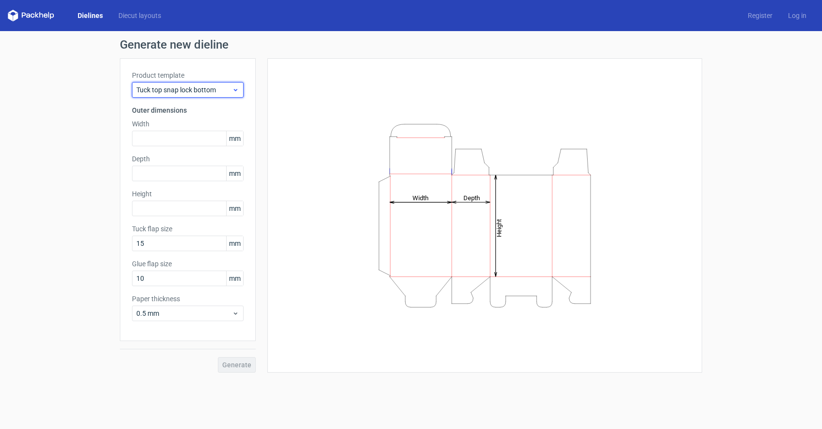
click at [192, 93] on span "Tuck top snap lock bottom" at bounding box center [184, 90] width 96 height 10
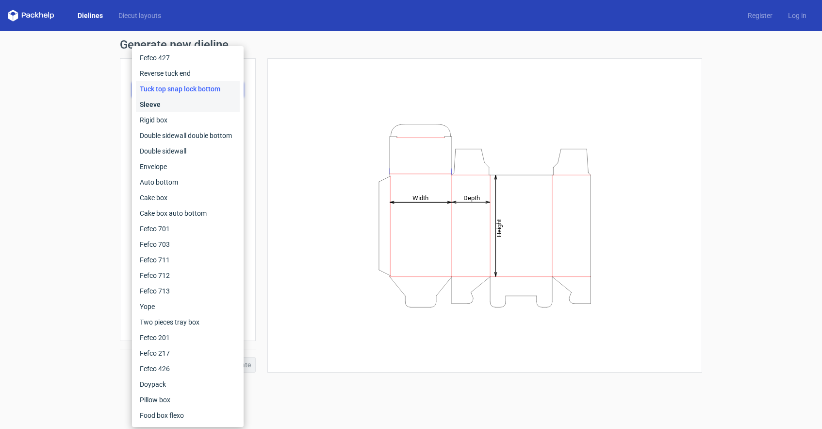
click at [150, 105] on div "Sleeve" at bounding box center [188, 105] width 104 height 16
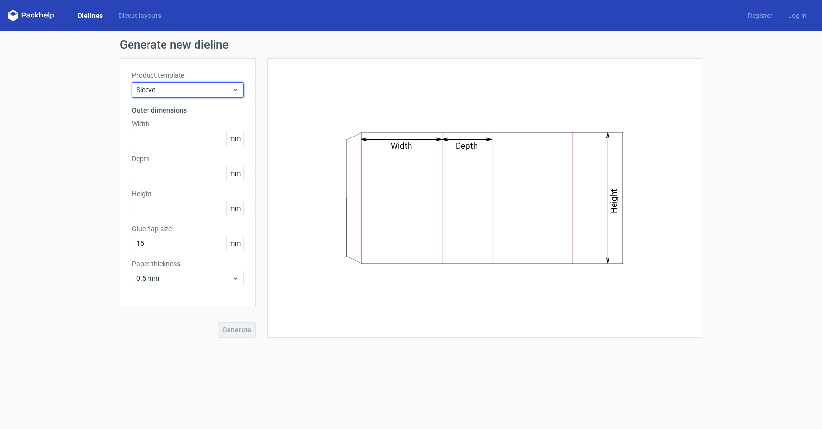
click at [168, 89] on span "Sleeve" at bounding box center [184, 90] width 96 height 10
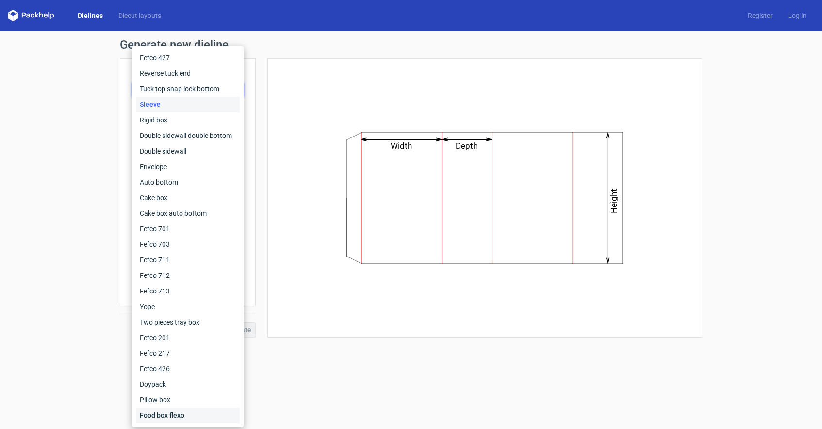
click at [166, 411] on div "Food box flexo" at bounding box center [188, 415] width 104 height 16
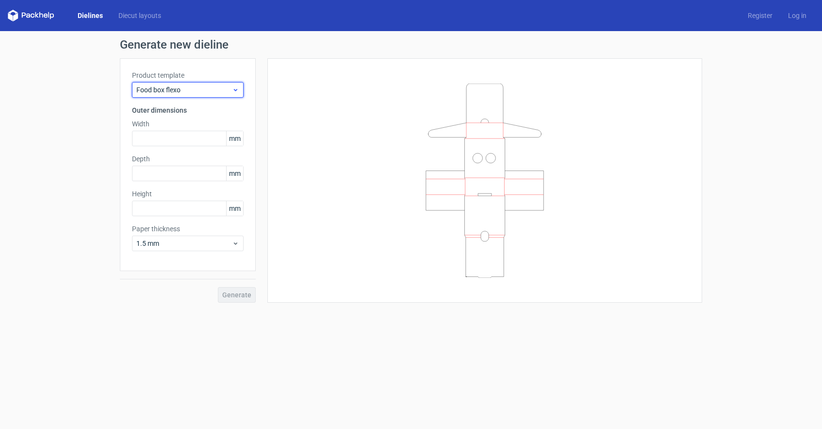
click at [190, 85] on span "Food box flexo" at bounding box center [184, 90] width 96 height 10
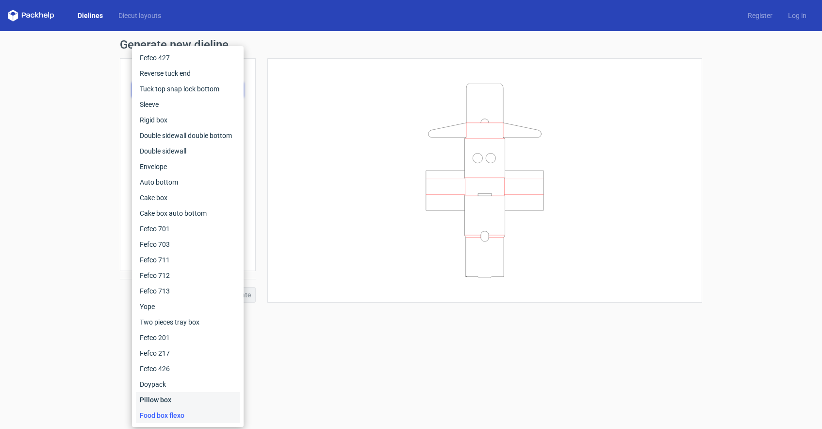
click at [168, 394] on div "Pillow box" at bounding box center [188, 400] width 104 height 16
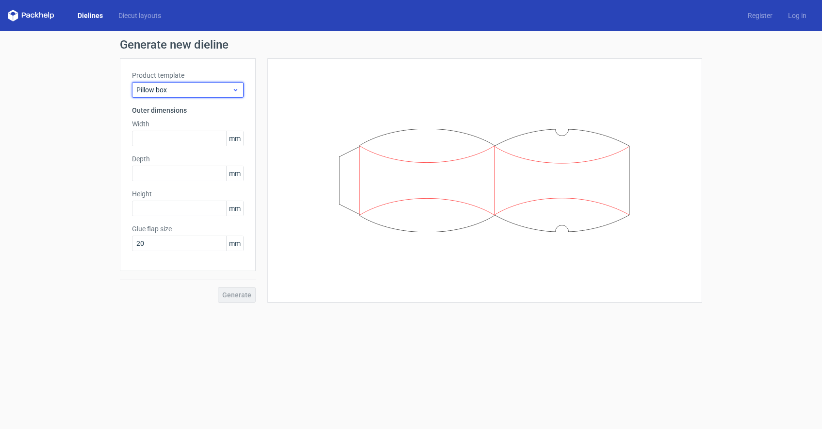
click at [218, 84] on div "Pillow box" at bounding box center [188, 90] width 112 height 16
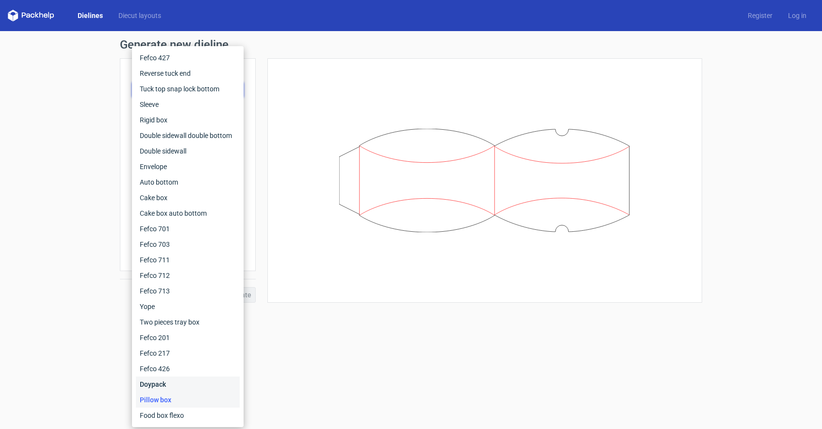
click at [187, 378] on div "Doypack" at bounding box center [188, 384] width 104 height 16
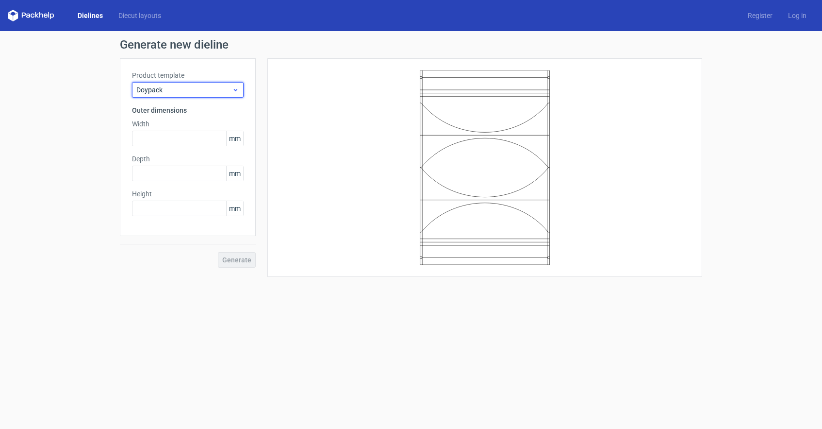
click at [197, 88] on span "Doypack" at bounding box center [184, 90] width 96 height 10
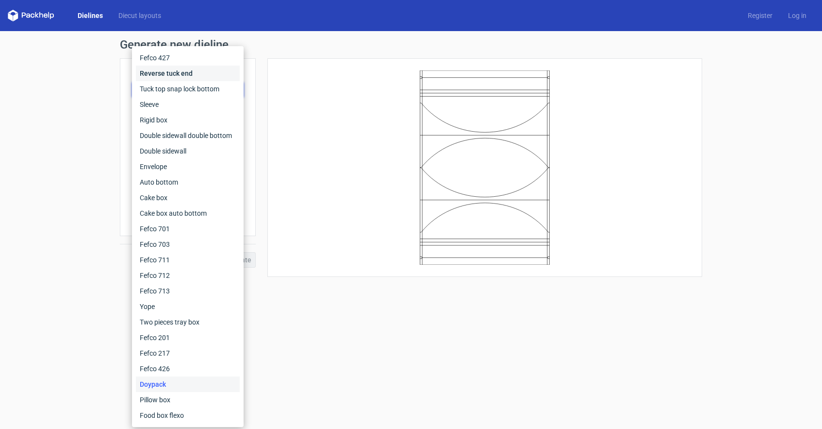
click at [188, 73] on div "Reverse tuck end" at bounding box center [188, 74] width 104 height 16
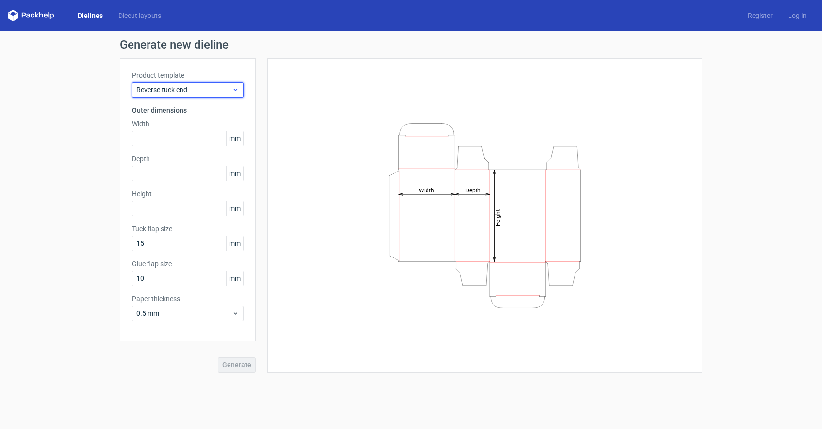
click at [190, 82] on div "Reverse tuck end" at bounding box center [188, 90] width 112 height 16
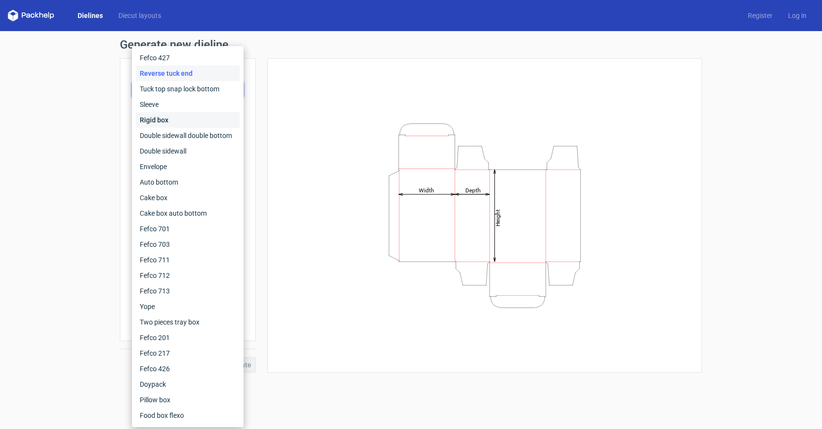
click at [180, 117] on div "Rigid box" at bounding box center [188, 120] width 104 height 16
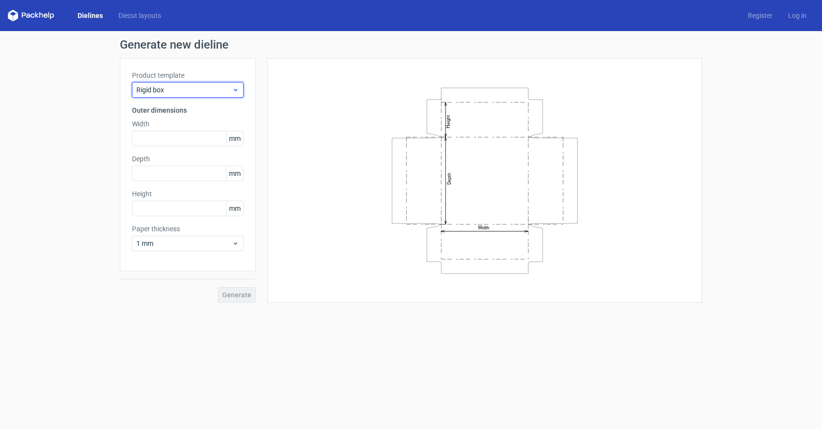
click at [189, 95] on div "Rigid box" at bounding box center [188, 90] width 112 height 16
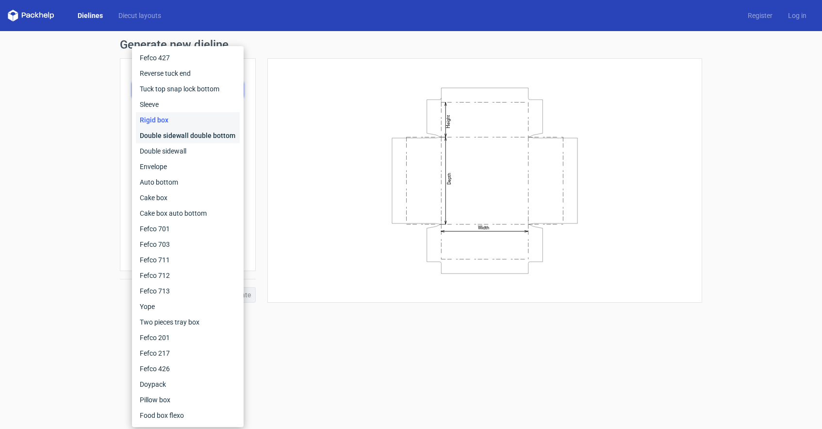
click at [174, 137] on div "Double sidewall double bottom" at bounding box center [188, 136] width 104 height 16
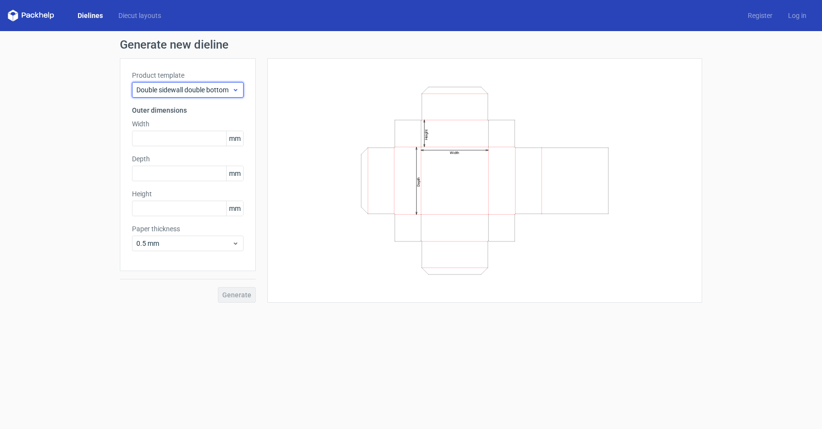
click at [186, 90] on span "Double sidewall double bottom" at bounding box center [184, 90] width 96 height 10
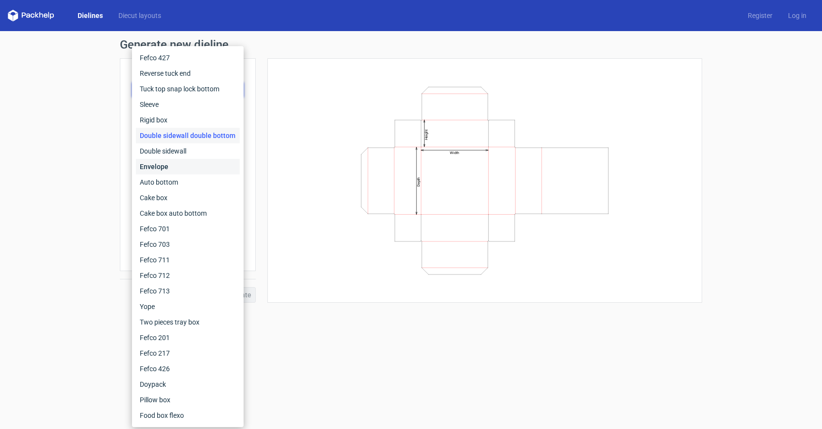
click at [170, 162] on div "Envelope" at bounding box center [188, 167] width 104 height 16
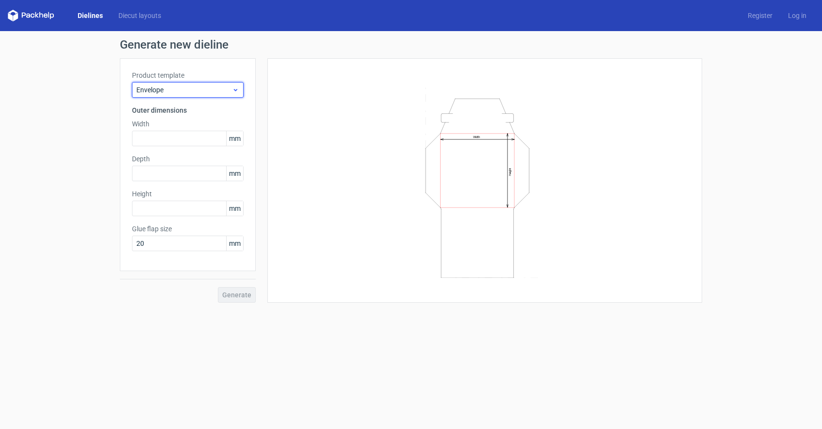
click at [169, 91] on span "Envelope" at bounding box center [184, 90] width 96 height 10
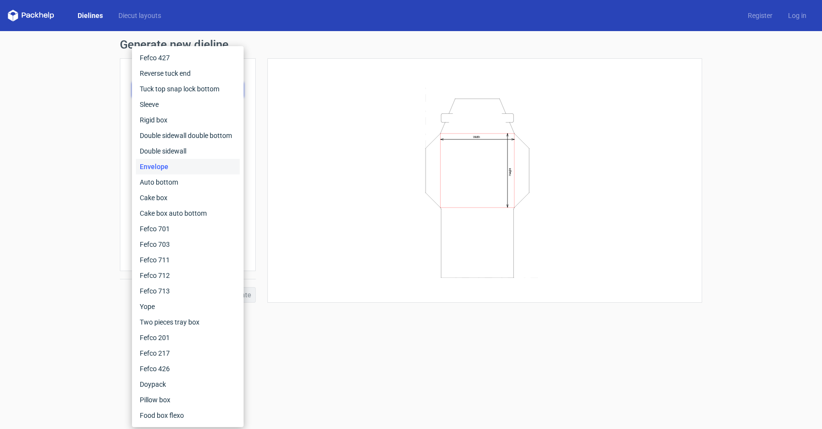
click at [100, 218] on div "Generate new dieline Product template Envelope Outer dimensions Width mm Depth …" at bounding box center [411, 170] width 822 height 279
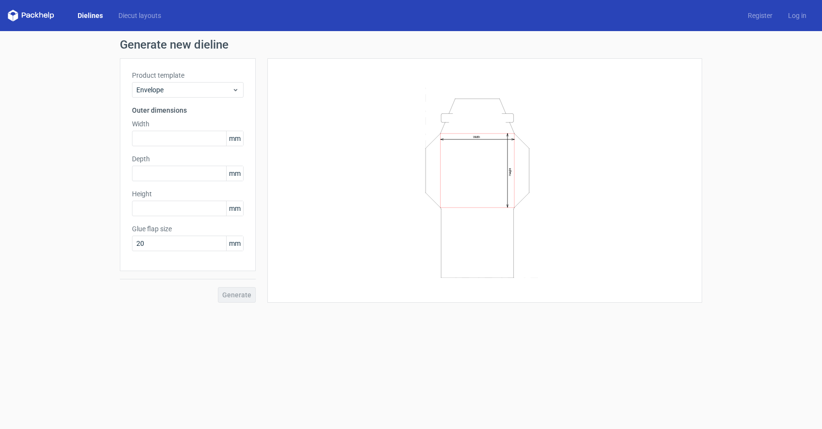
click at [100, 14] on link "Dielines" at bounding box center [90, 16] width 41 height 10
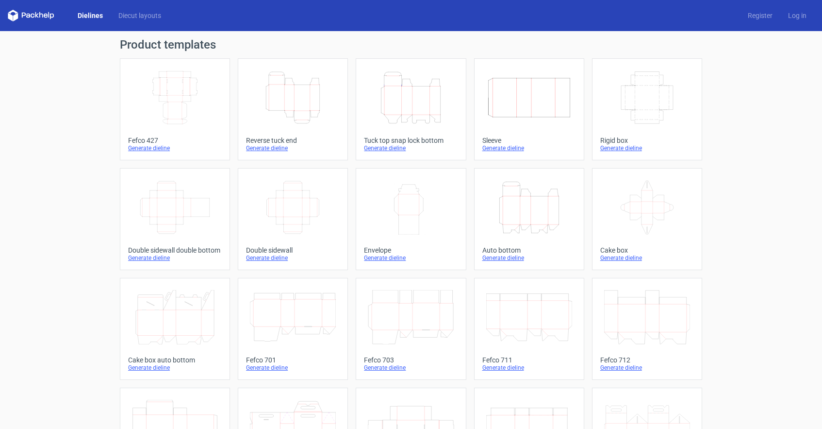
click at [93, 16] on link "Dielines" at bounding box center [90, 16] width 41 height 10
click at [33, 17] on icon at bounding box center [33, 16] width 4 height 4
click at [91, 16] on link "Dielines" at bounding box center [90, 16] width 41 height 10
